Goal: Information Seeking & Learning: Learn about a topic

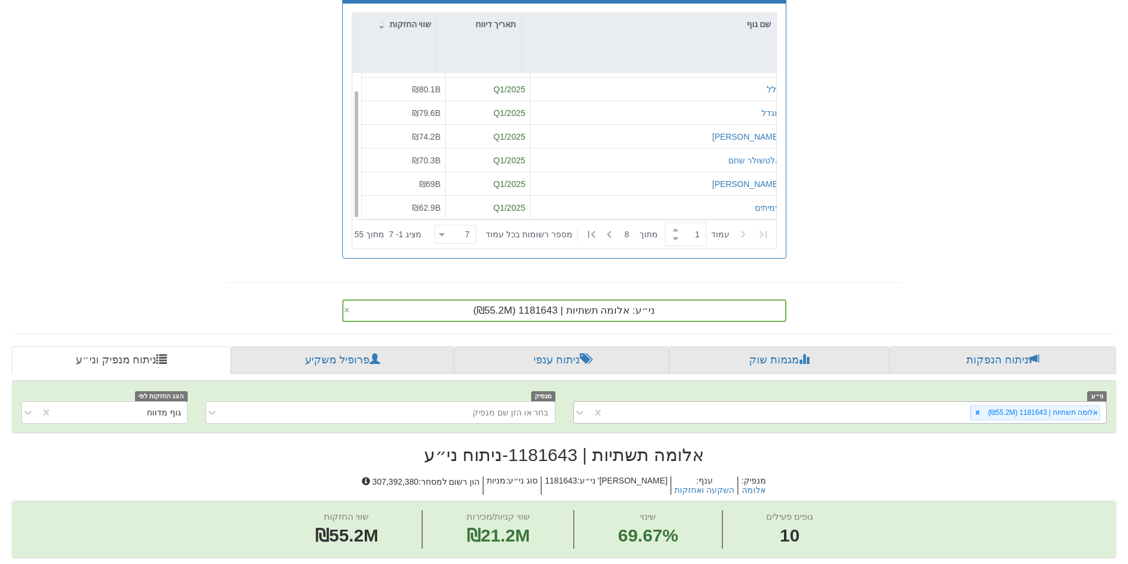
scroll to position [296, 0]
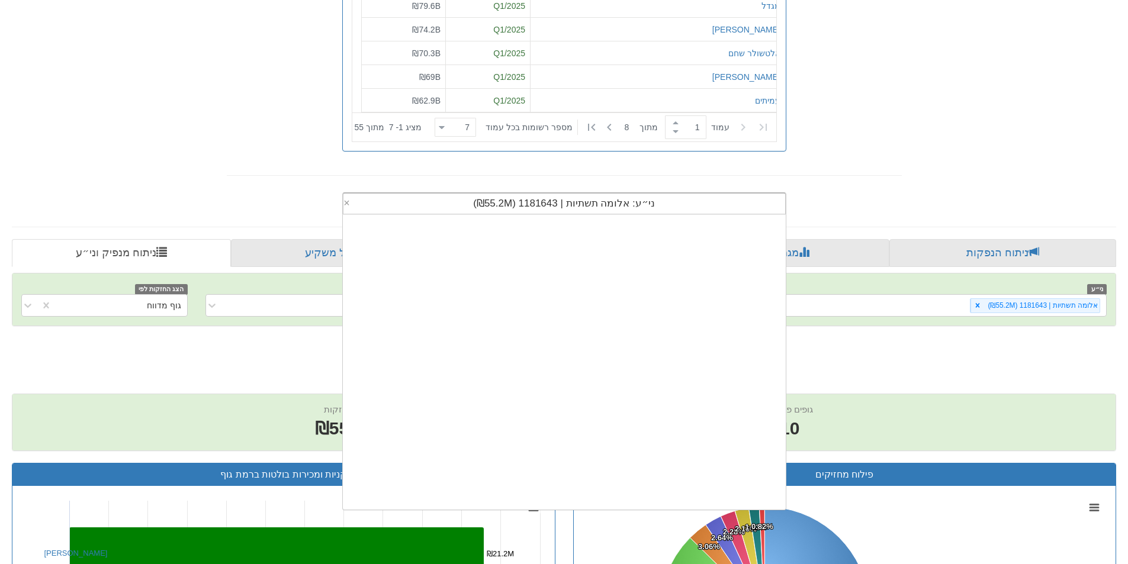
click at [617, 208] on span "ני״ע: ‏אלומה תשתיות | 1181643 ‎(₪55.2M)‎" at bounding box center [564, 203] width 182 height 11
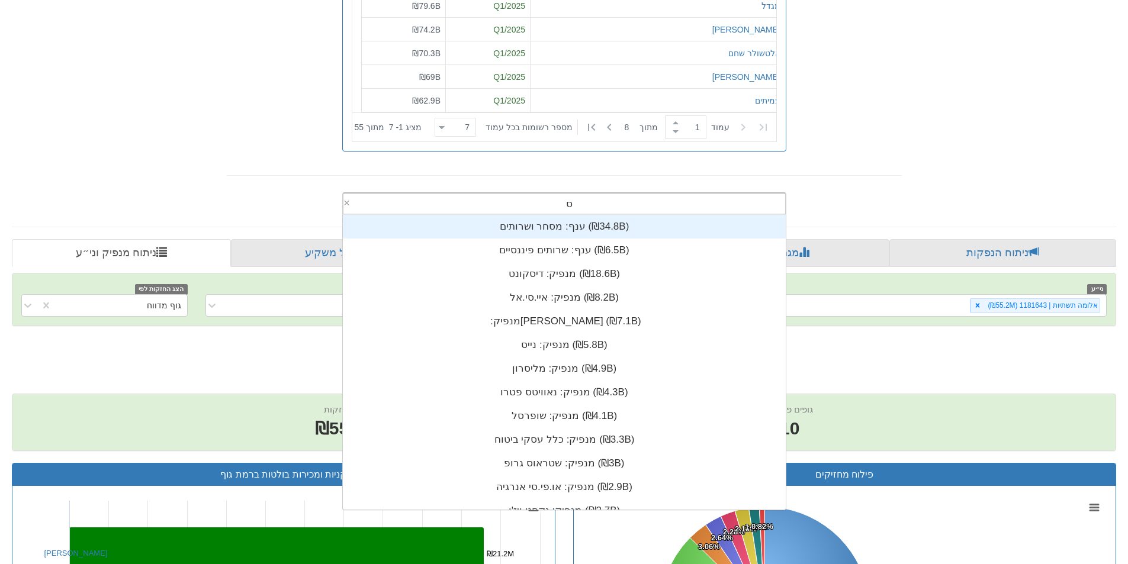
type input "סא"
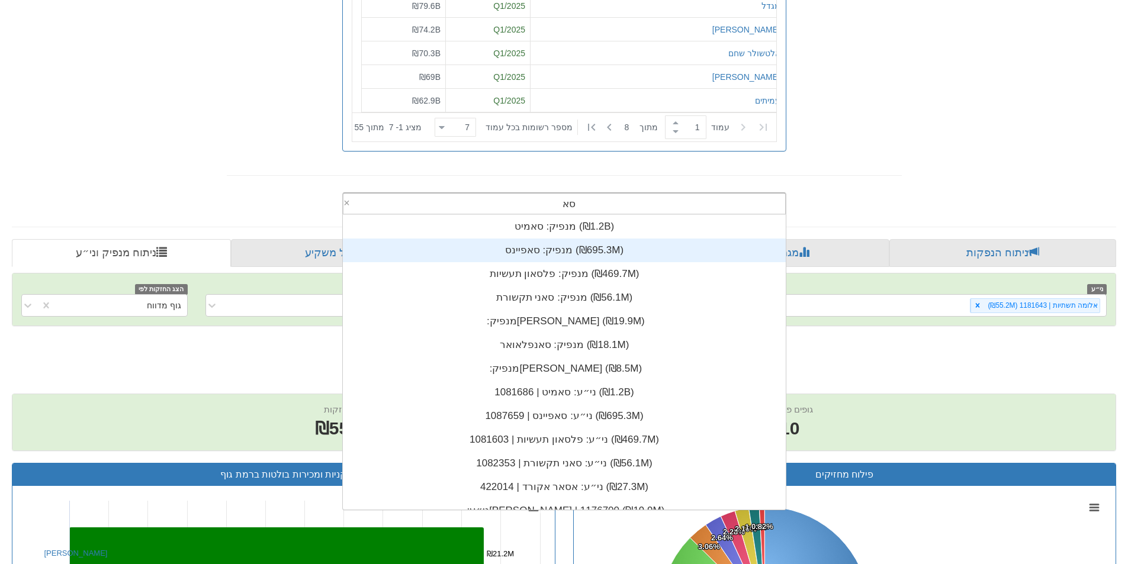
click at [621, 245] on div "מנפיק: ‏סאפיינס ‎(₪695.3M)‎" at bounding box center [564, 251] width 443 height 24
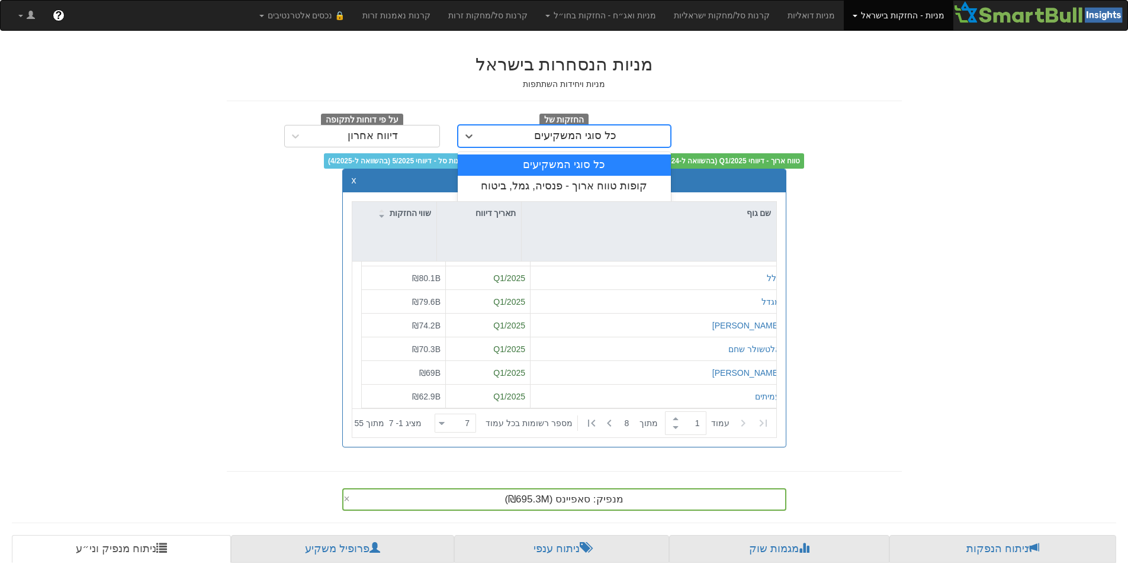
click at [587, 134] on div "כל סוגי המשקיעים" at bounding box center [575, 136] width 82 height 12
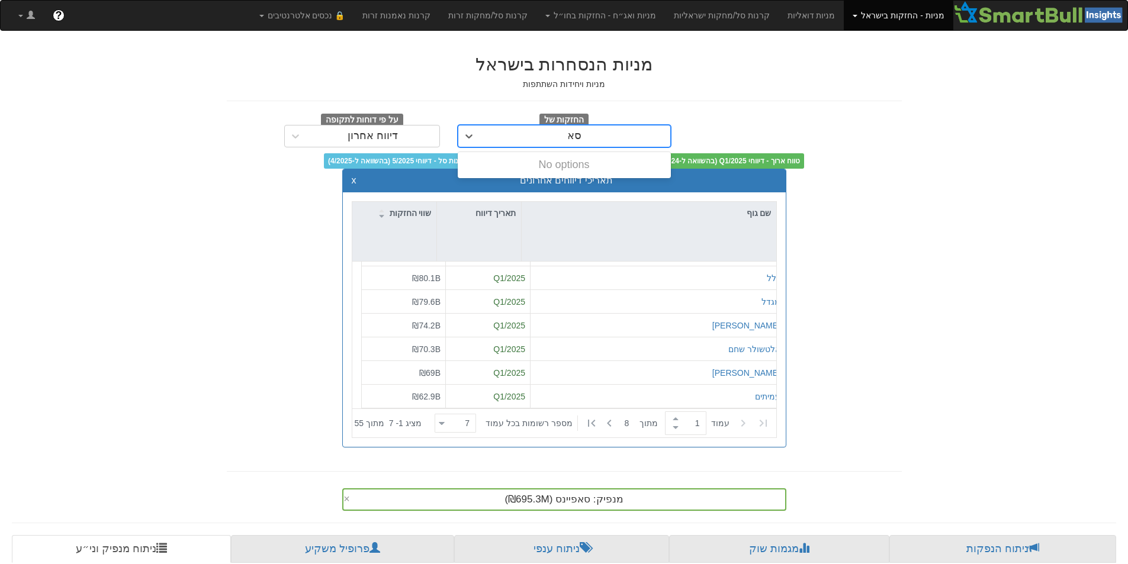
type input "ס"
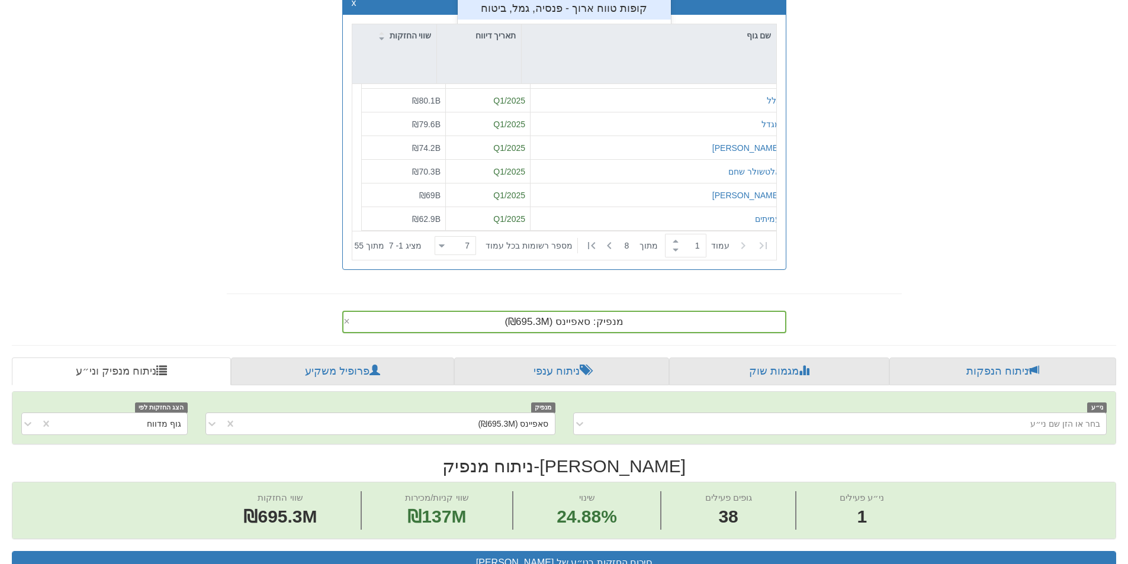
click at [671, 321] on div "מנפיק: ‏סאפיינס ‎(₪695.3M)‎ ×" at bounding box center [564, 322] width 444 height 22
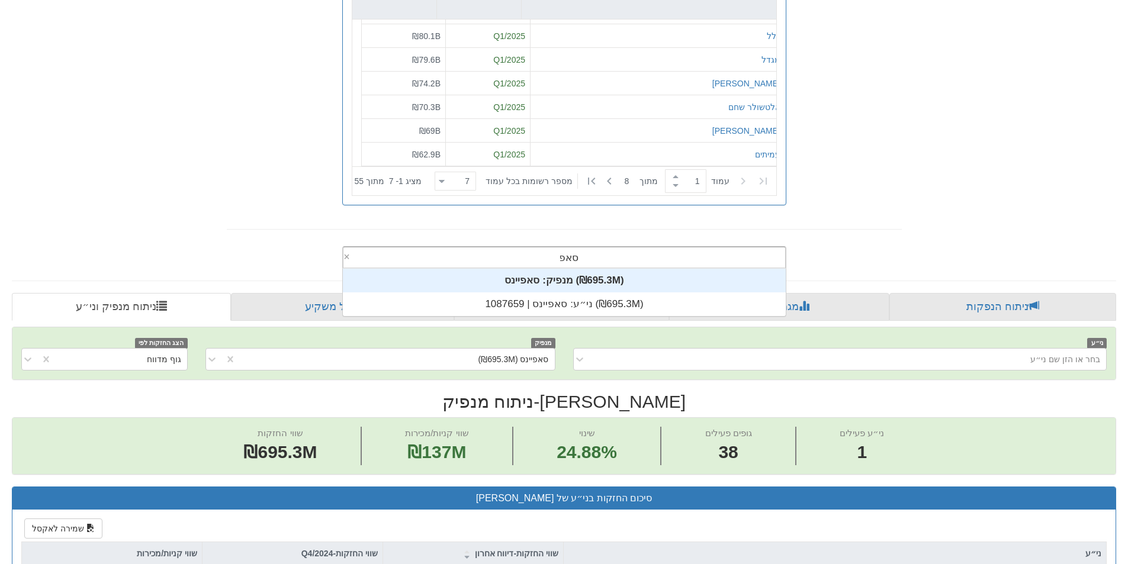
scroll to position [47, 0]
type input "סאפ"
